Goal: Task Accomplishment & Management: Use online tool/utility

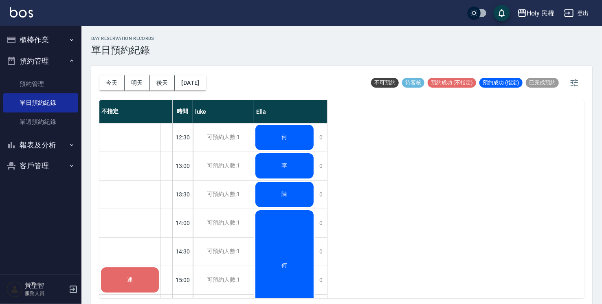
click at [33, 40] on button "櫃檯作業" at bounding box center [40, 39] width 75 height 21
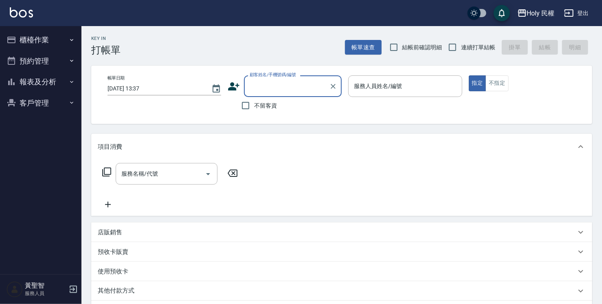
click at [233, 88] on icon at bounding box center [233, 86] width 11 height 8
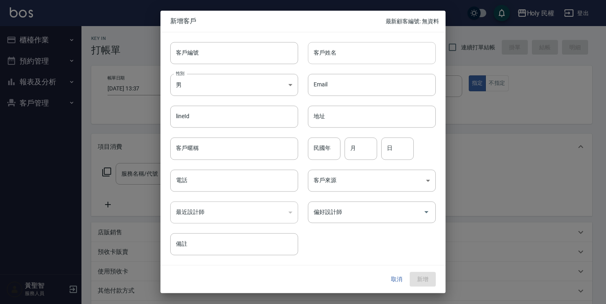
click at [363, 57] on input "客戶姓名" at bounding box center [372, 53] width 128 height 22
type input "ㄜ"
type input "林"
click at [241, 181] on input "電話" at bounding box center [234, 180] width 128 height 22
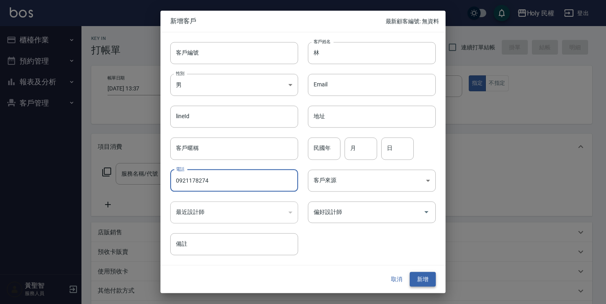
type input "0921178274"
click at [425, 278] on button "新增" at bounding box center [423, 279] width 26 height 15
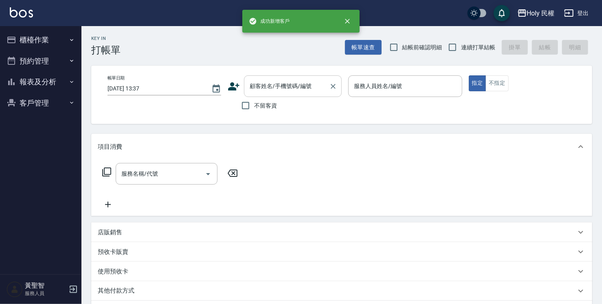
click at [281, 89] on input "顧客姓名/手機號碼/編號" at bounding box center [287, 86] width 78 height 14
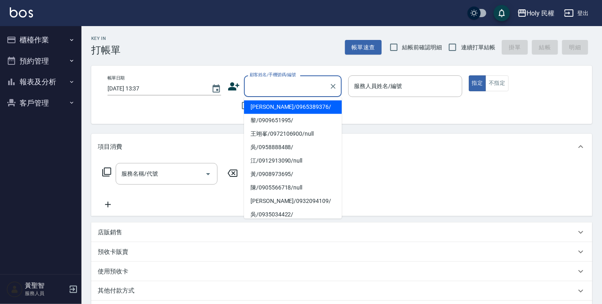
type input "x"
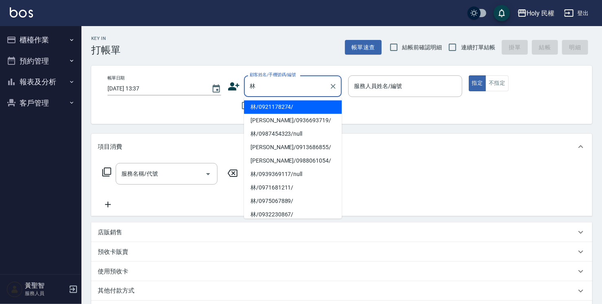
click at [280, 108] on li "林/0921178274/" at bounding box center [293, 106] width 98 height 13
type input "林/0921178274/"
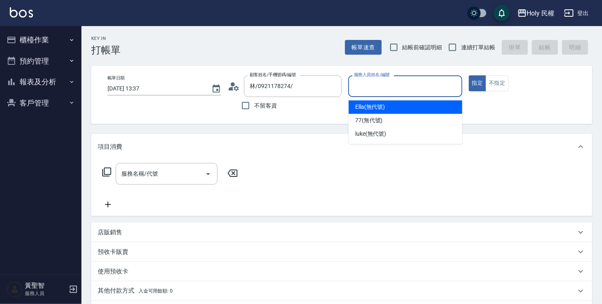
click at [407, 86] on input "服務人員姓名/編號" at bounding box center [405, 86] width 106 height 14
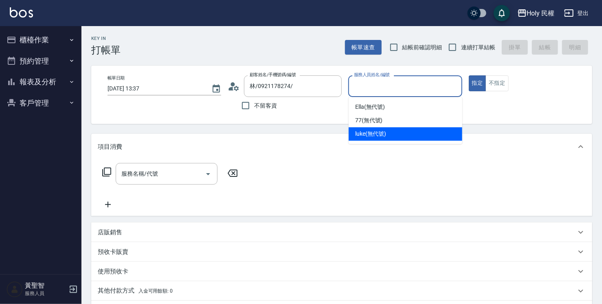
click at [379, 128] on div "luke (無代號)" at bounding box center [405, 133] width 114 height 13
type input "luke(無代號)"
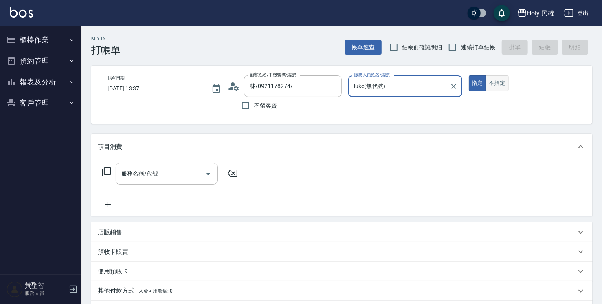
click at [493, 83] on button "不指定" at bounding box center [496, 83] width 23 height 16
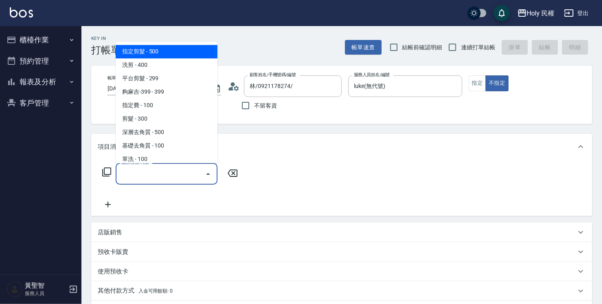
click at [178, 177] on input "服務名稱/代號" at bounding box center [160, 174] width 82 height 14
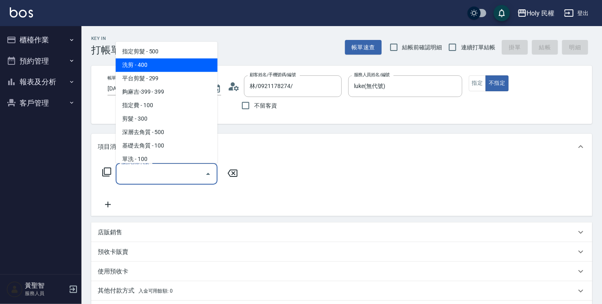
click at [153, 63] on span "洗剪 - 400" at bounding box center [167, 64] width 102 height 13
type input "洗剪(3)"
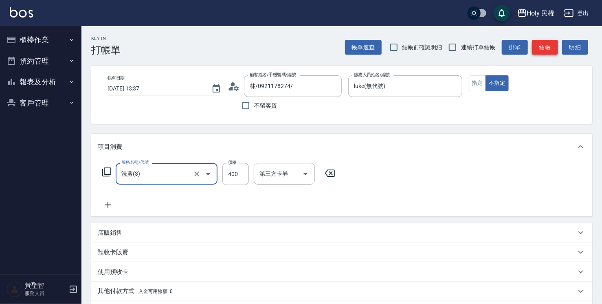
click at [543, 49] on button "結帳" at bounding box center [545, 47] width 26 height 15
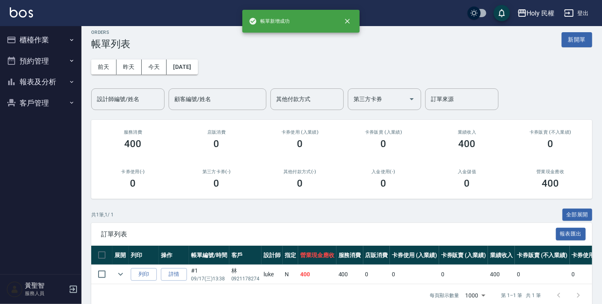
scroll to position [24, 0]
